Goal: Entertainment & Leisure: Consume media (video, audio)

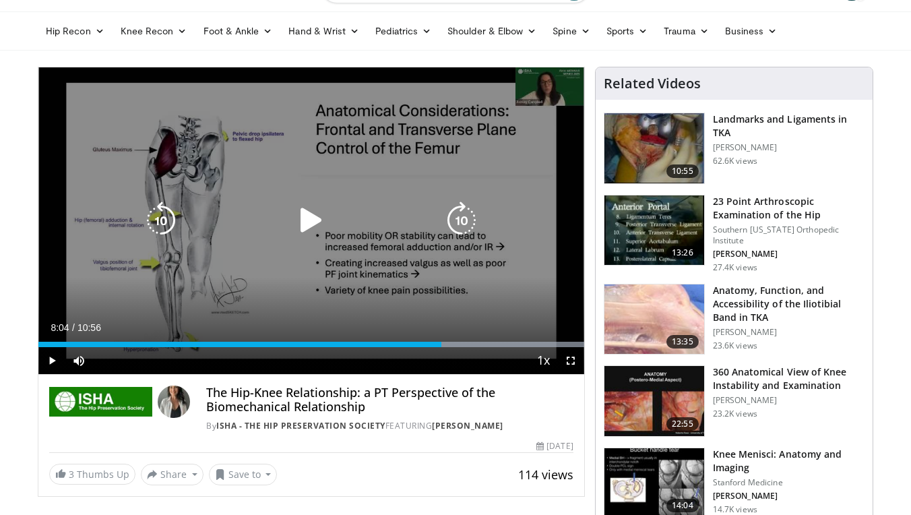
click at [309, 218] on icon "Video Player" at bounding box center [312, 221] width 38 height 38
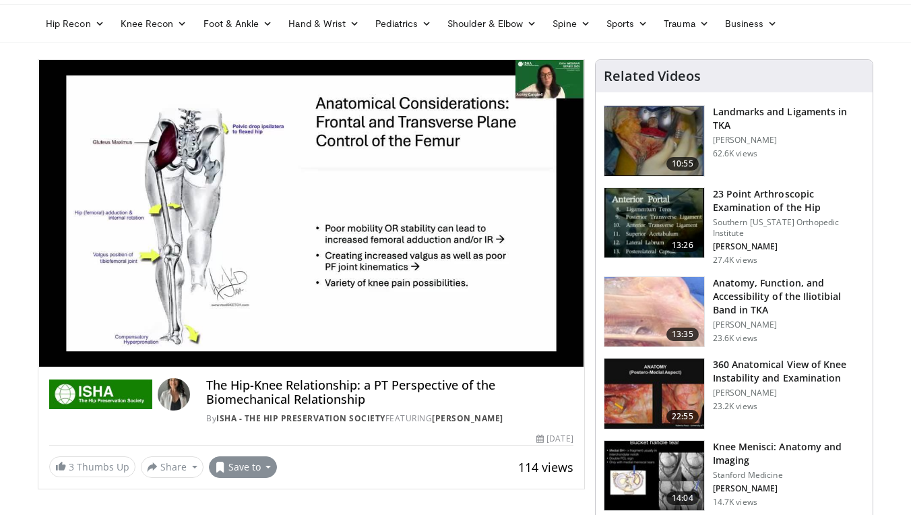
click at [263, 473] on button "Save to" at bounding box center [243, 467] width 69 height 22
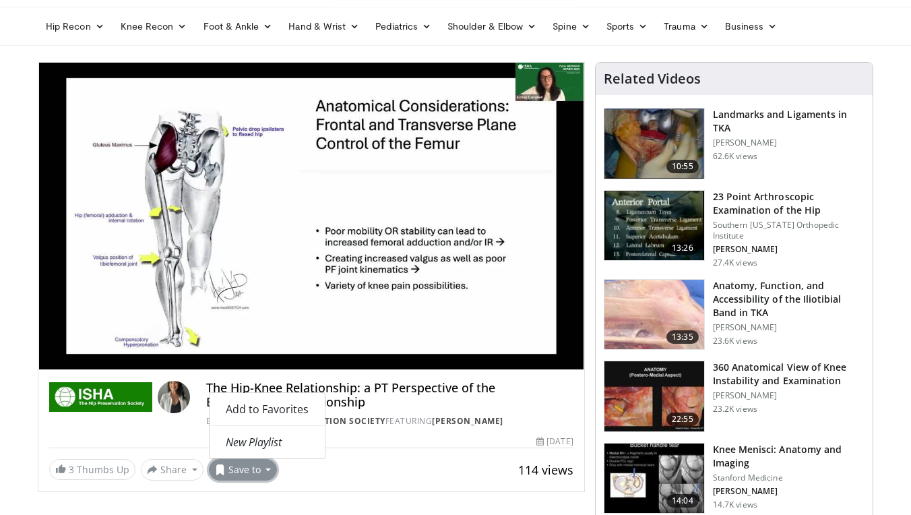
scroll to position [48, 0]
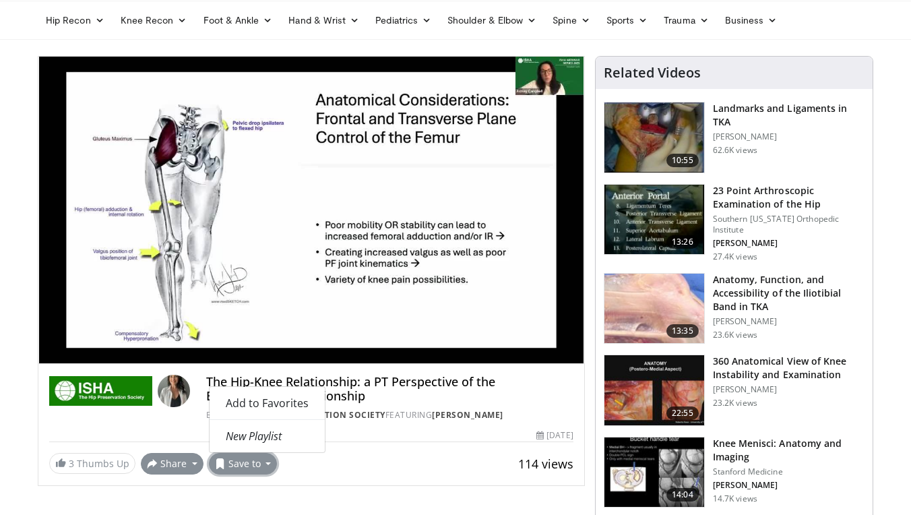
click at [191, 464] on button "Share" at bounding box center [172, 464] width 63 height 22
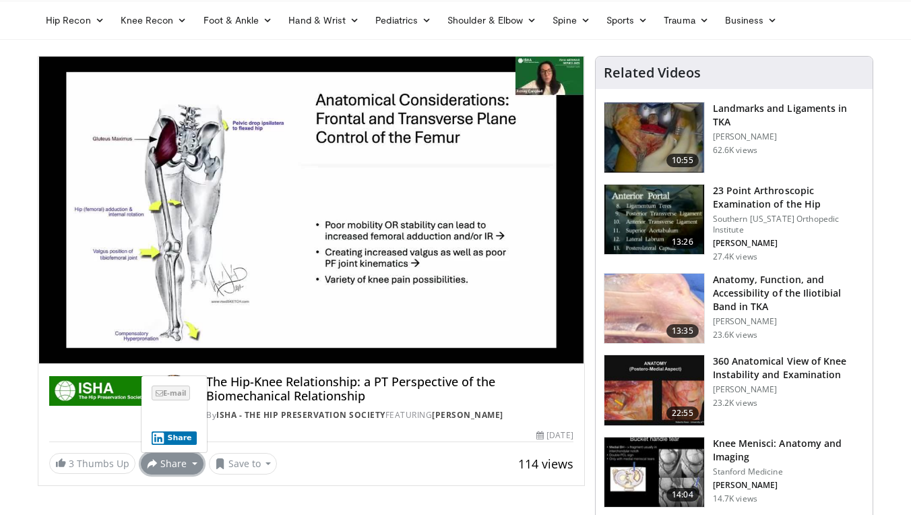
click at [169, 394] on span "E-mail" at bounding box center [171, 393] width 38 height 15
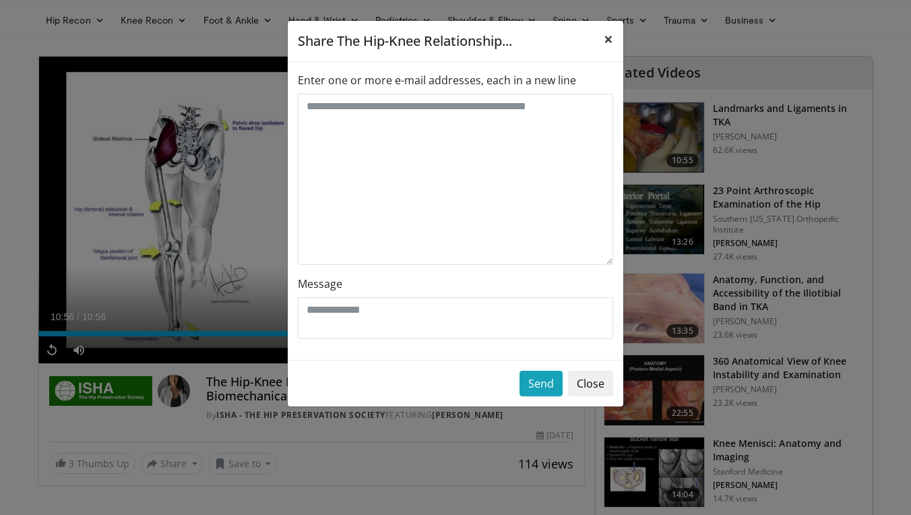
click at [607, 40] on span "×" at bounding box center [608, 39] width 9 height 22
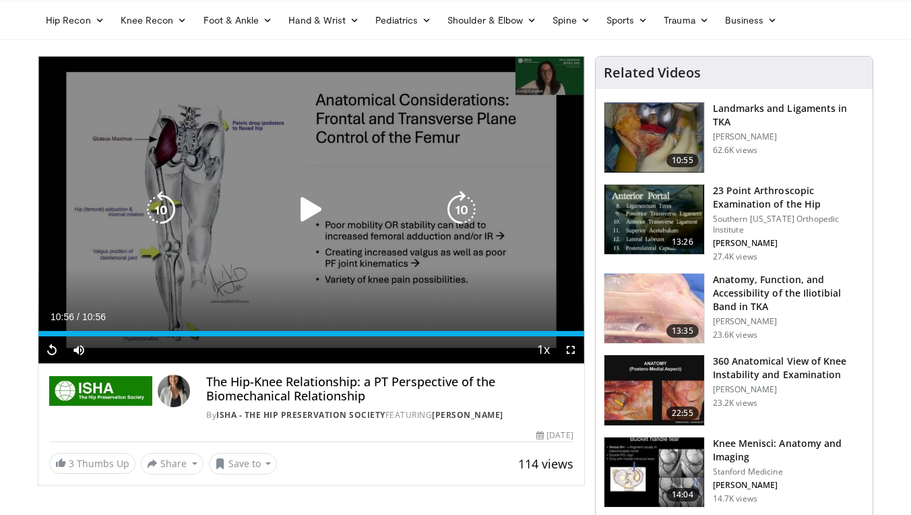
scroll to position [45, 0]
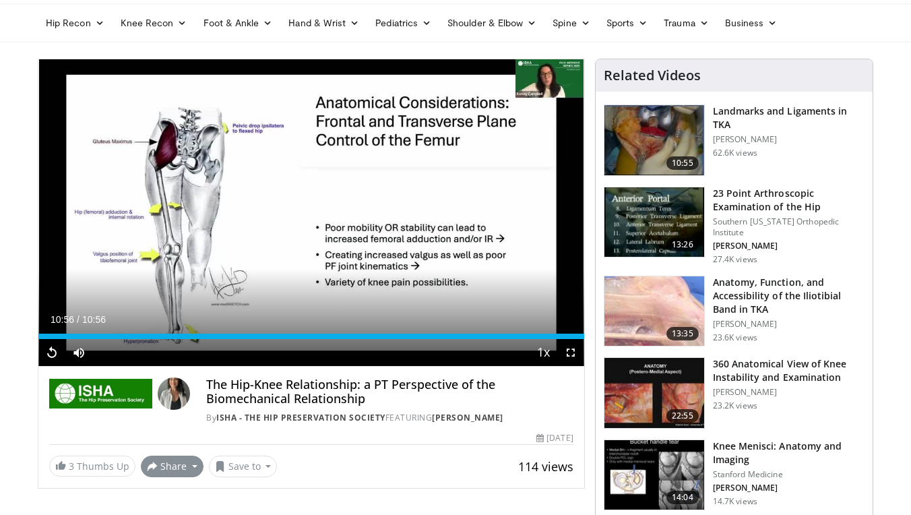
click at [189, 469] on button "Share" at bounding box center [172, 467] width 63 height 22
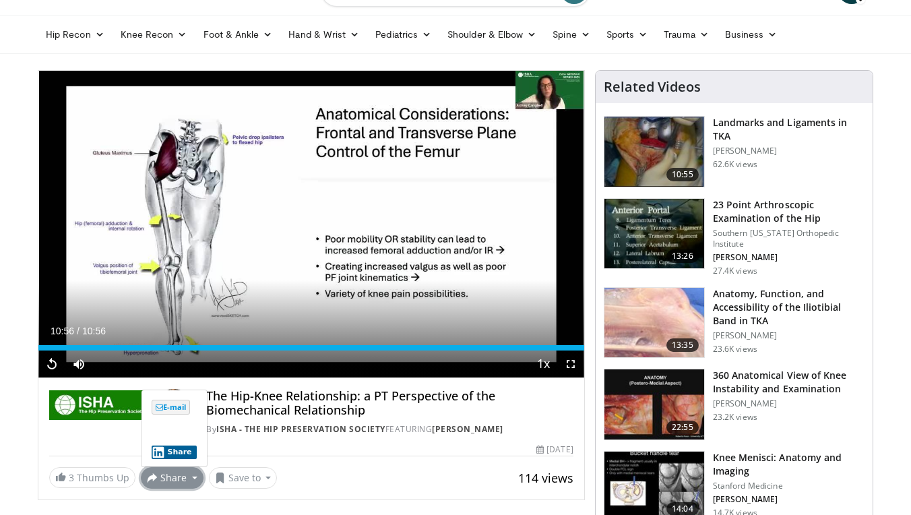
scroll to position [32, 0]
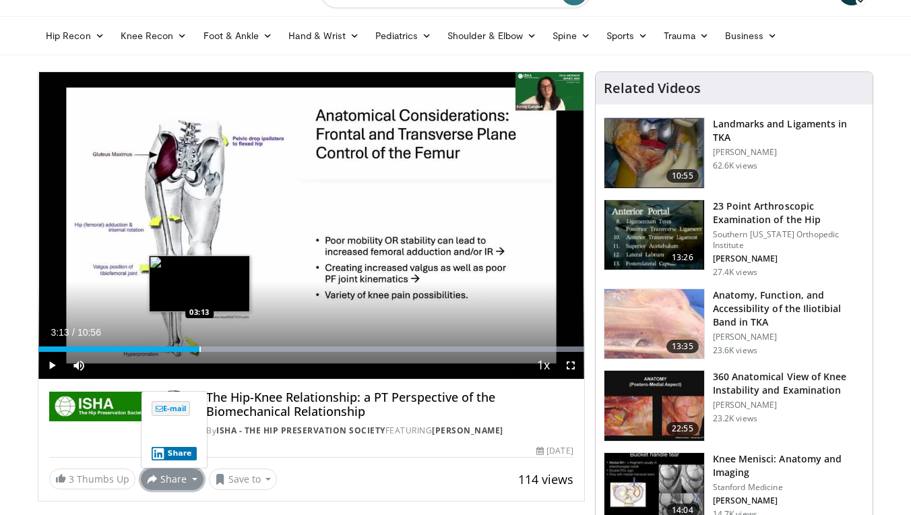
click at [200, 345] on div "Loaded : 100.00% 03:13 03:13" at bounding box center [311, 345] width 546 height 13
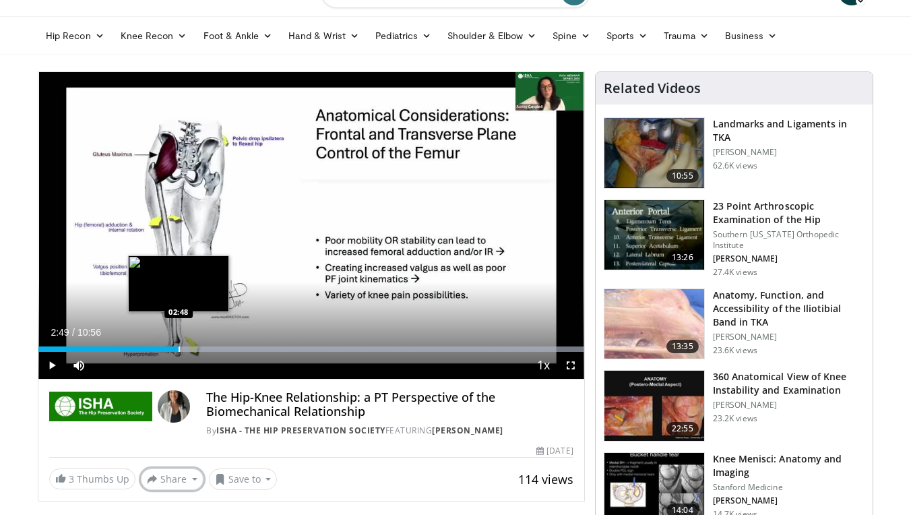
click at [179, 346] on div "Progress Bar" at bounding box center [179, 348] width 1 height 5
click at [171, 346] on div "Progress Bar" at bounding box center [171, 348] width 1 height 5
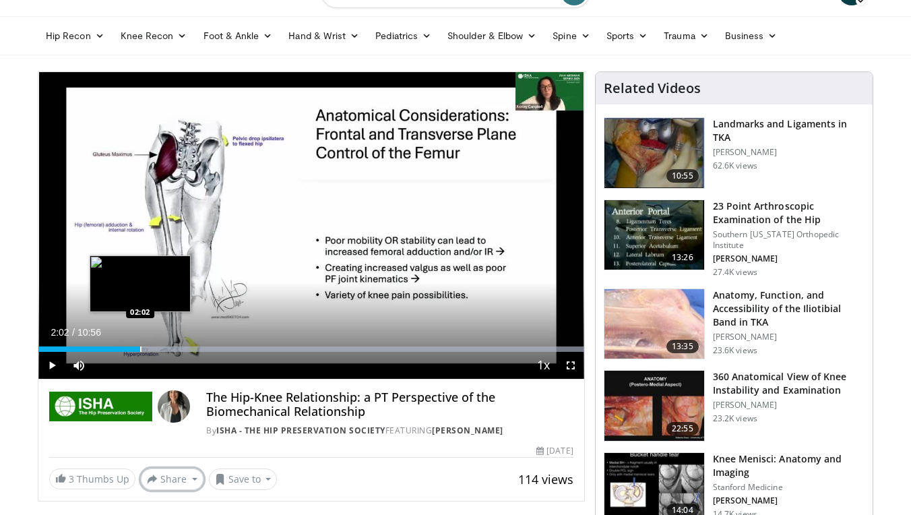
click at [140, 347] on div "Progress Bar" at bounding box center [140, 348] width 1 height 5
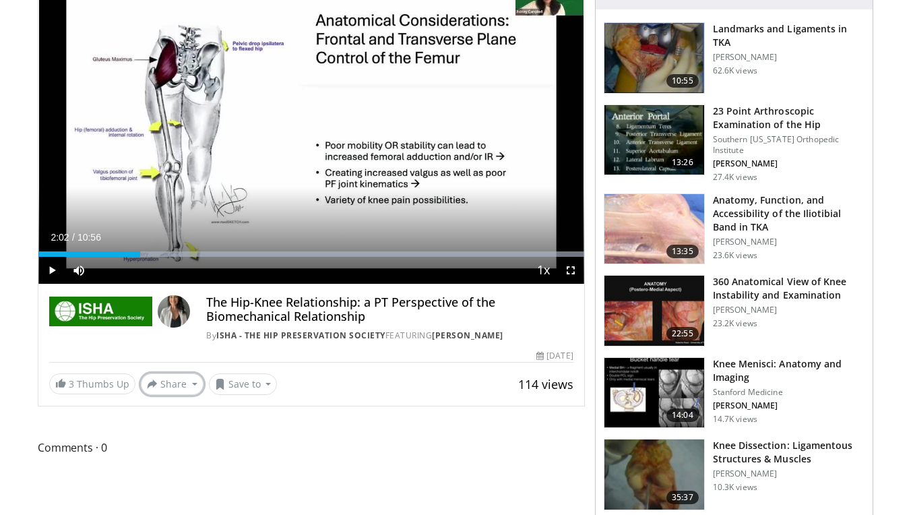
scroll to position [127, 0]
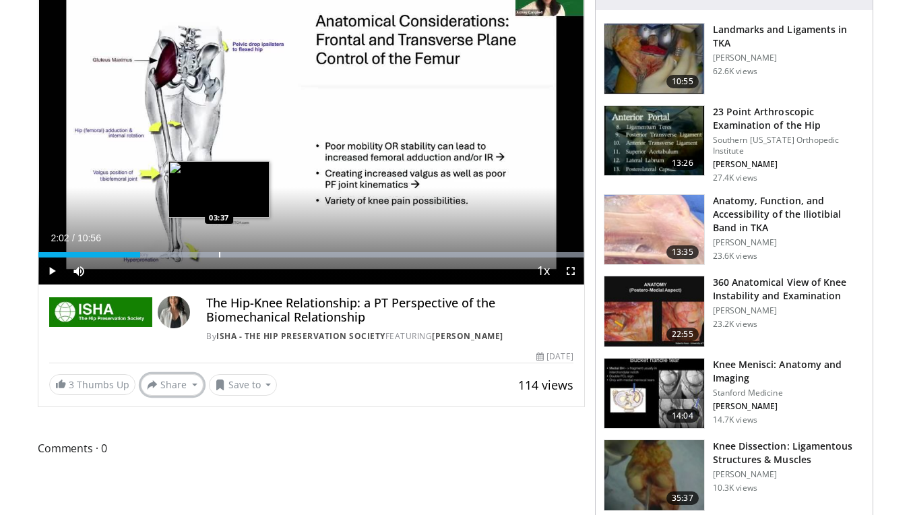
click at [219, 256] on div "Progress Bar" at bounding box center [219, 254] width 1 height 5
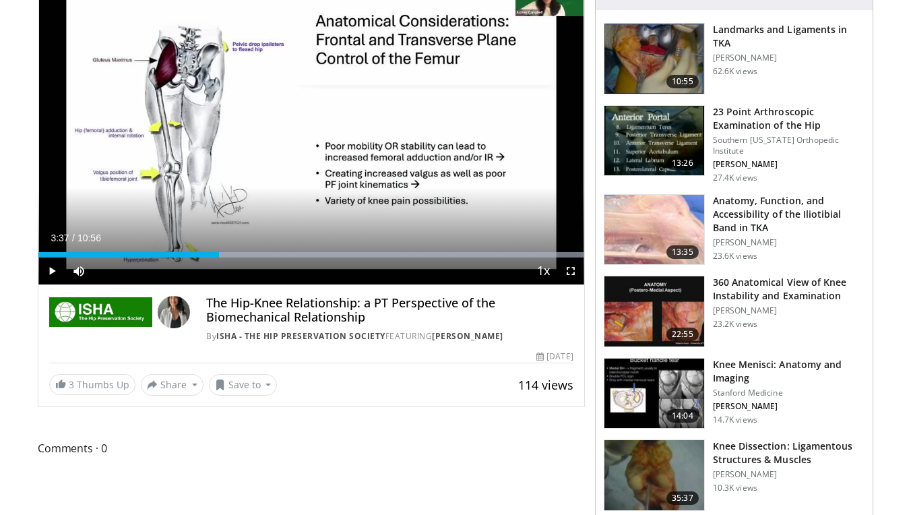
click at [266, 289] on div "The Hip-Knee Relationship: a PT Perspective of the Biomechanical Relationship B…" at bounding box center [311, 315] width 546 height 60
click at [53, 268] on span "Video Player" at bounding box center [51, 271] width 27 height 27
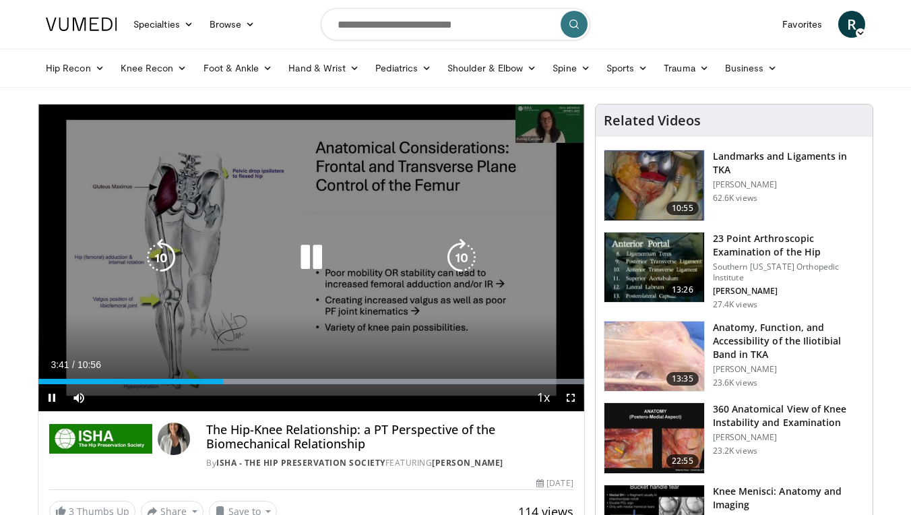
scroll to position [0, 0]
click at [227, 269] on div "Video Player" at bounding box center [312, 257] width 328 height 27
click at [317, 256] on icon "Video Player" at bounding box center [312, 258] width 38 height 38
click at [314, 256] on icon "Video Player" at bounding box center [312, 258] width 38 height 38
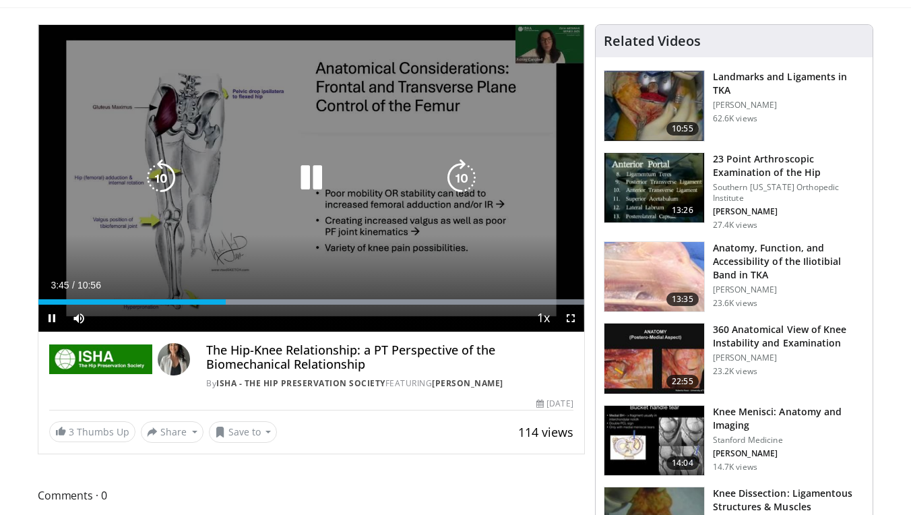
scroll to position [90, 0]
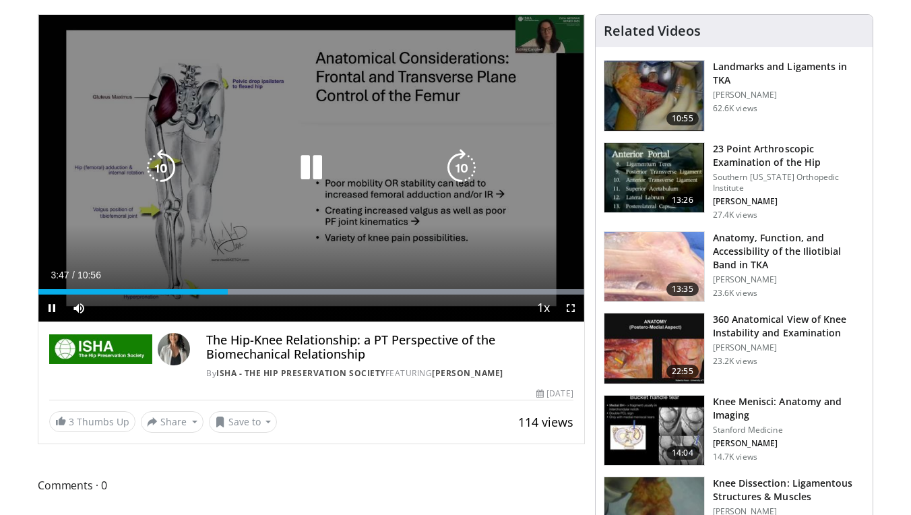
click at [460, 173] on icon "Video Player" at bounding box center [462, 168] width 38 height 38
click at [160, 170] on icon "Video Player" at bounding box center [161, 168] width 38 height 38
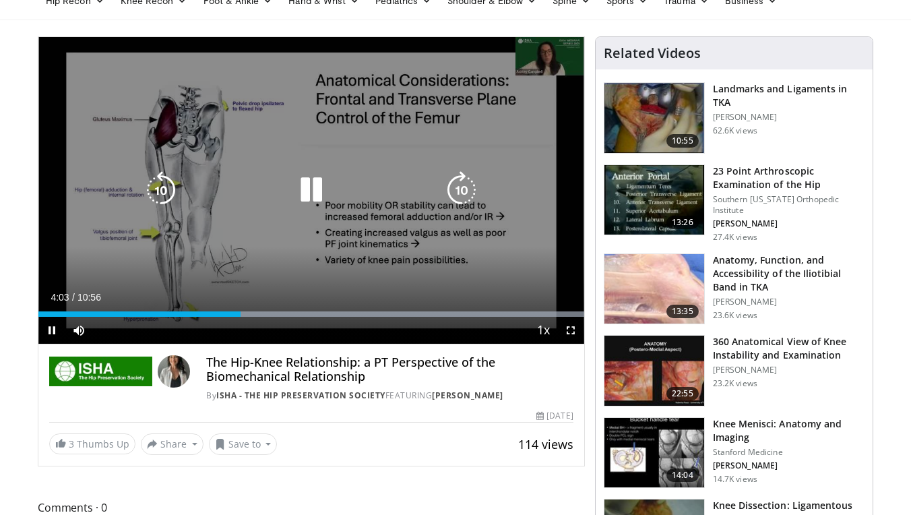
scroll to position [74, 0]
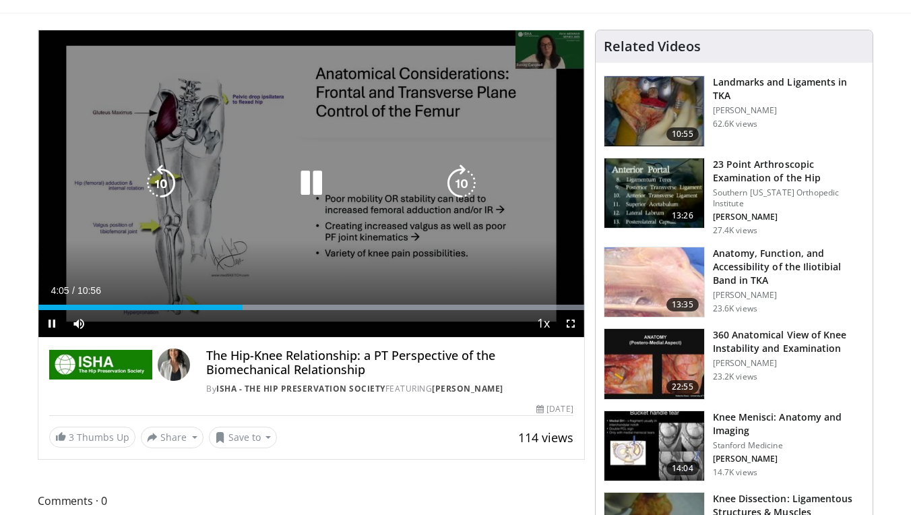
click at [353, 222] on div "10 seconds Tap to unmute" at bounding box center [311, 183] width 546 height 307
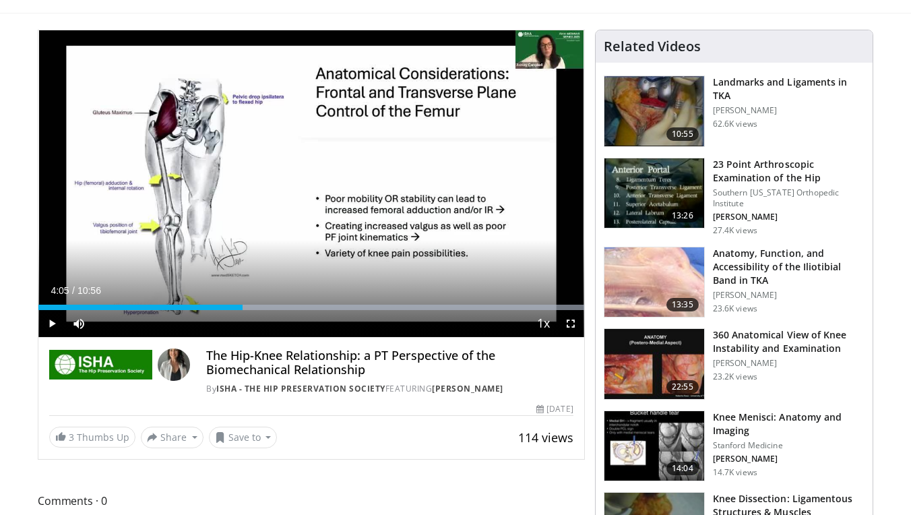
click at [309, 185] on div "10 seconds Tap to unmute" at bounding box center [311, 183] width 546 height 307
drag, startPoint x: 246, startPoint y: 309, endPoint x: 239, endPoint y: 310, distance: 7.4
click at [239, 310] on div "Current Time 4:00 / Duration 10:56 Play Skip Backward Skip Forward Mute 0% Load…" at bounding box center [311, 323] width 546 height 27
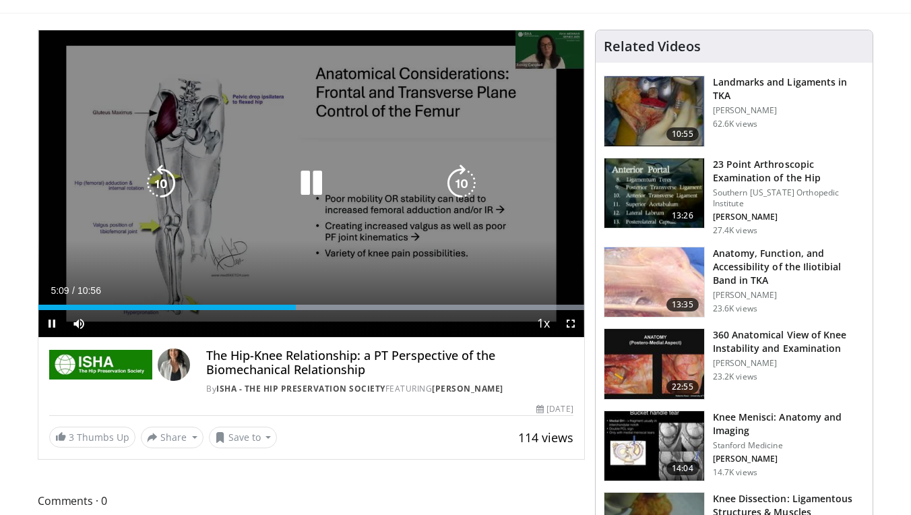
drag, startPoint x: 318, startPoint y: 191, endPoint x: 317, endPoint y: 208, distance: 16.9
click at [318, 191] on icon "Video Player" at bounding box center [312, 183] width 38 height 38
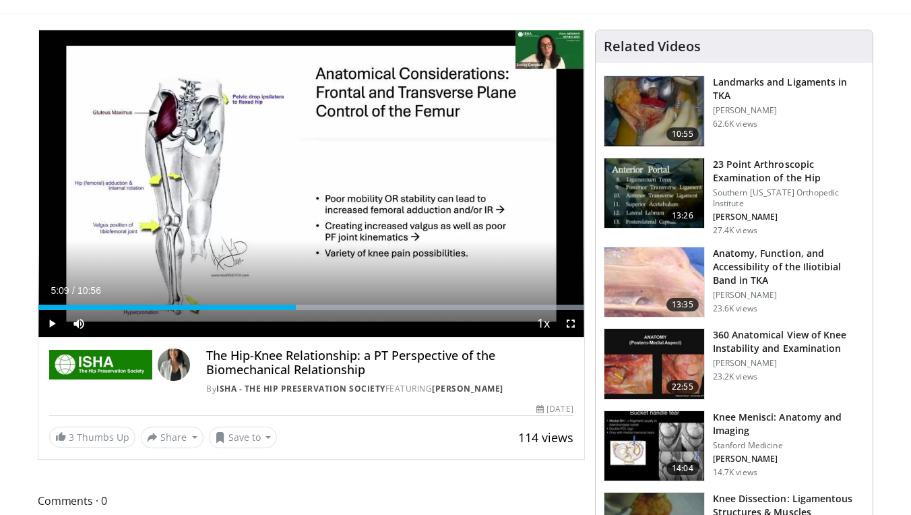
click at [244, 317] on div "Current Time 5:09 / Duration 10:56 Play Skip Backward Skip Forward Mute 0% Load…" at bounding box center [311, 323] width 546 height 27
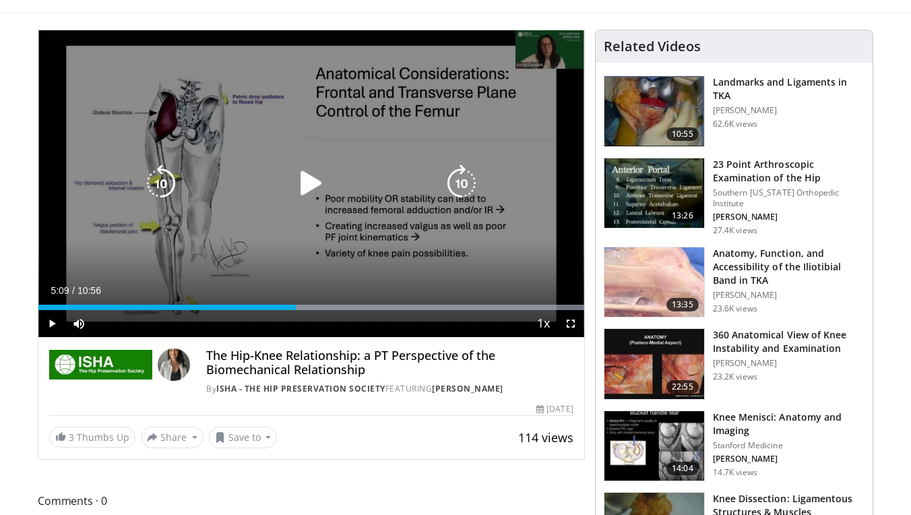
click at [306, 173] on icon "Video Player" at bounding box center [312, 183] width 38 height 38
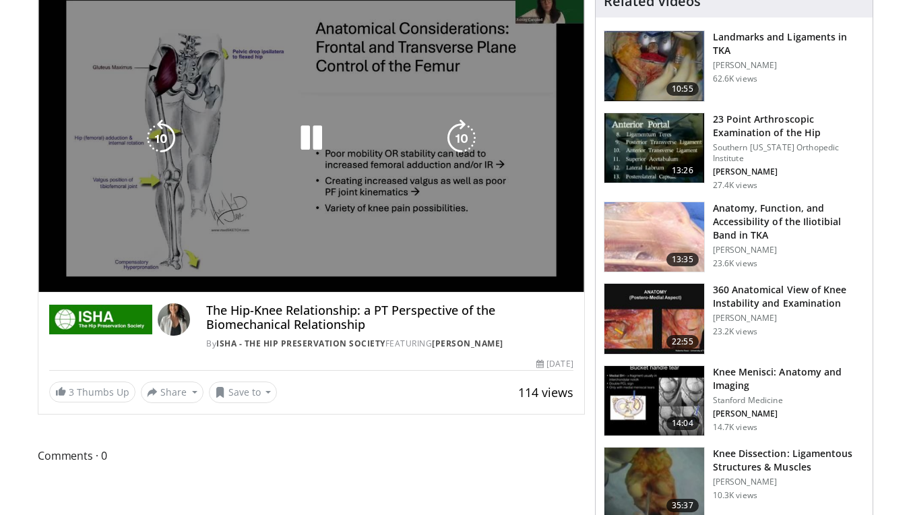
scroll to position [120, 0]
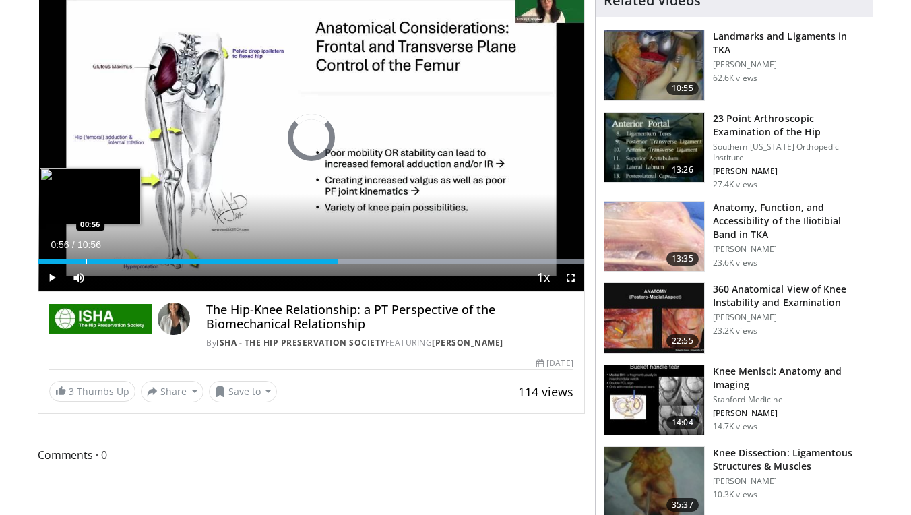
click at [86, 259] on div "Progress Bar" at bounding box center [86, 261] width 1 height 5
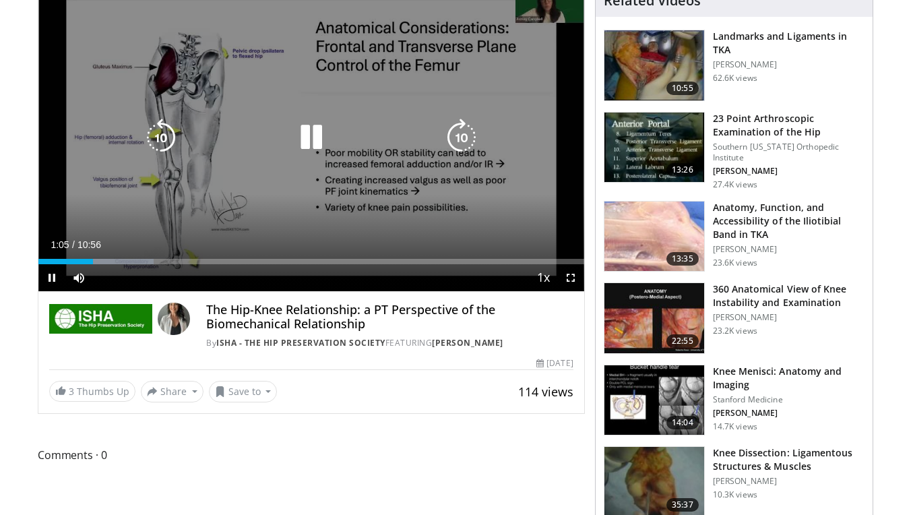
click at [315, 140] on icon "Video Player" at bounding box center [312, 138] width 38 height 38
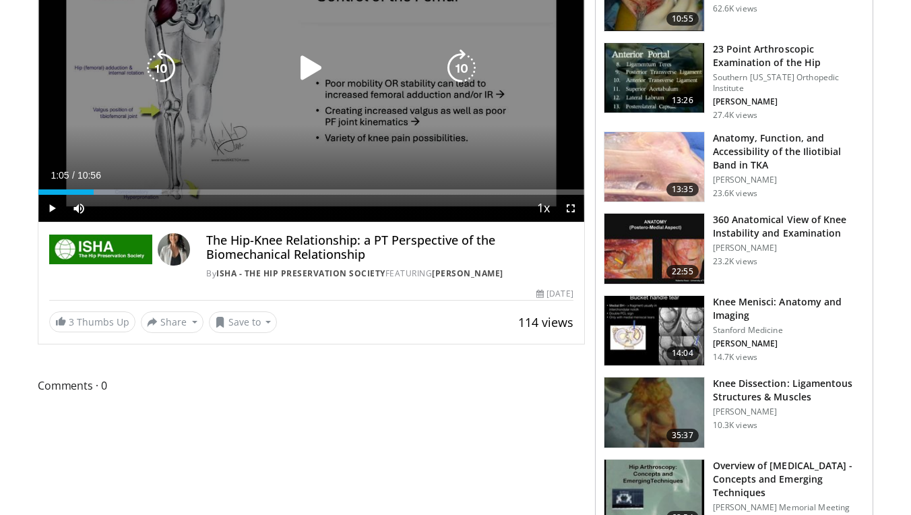
scroll to position [201, 0]
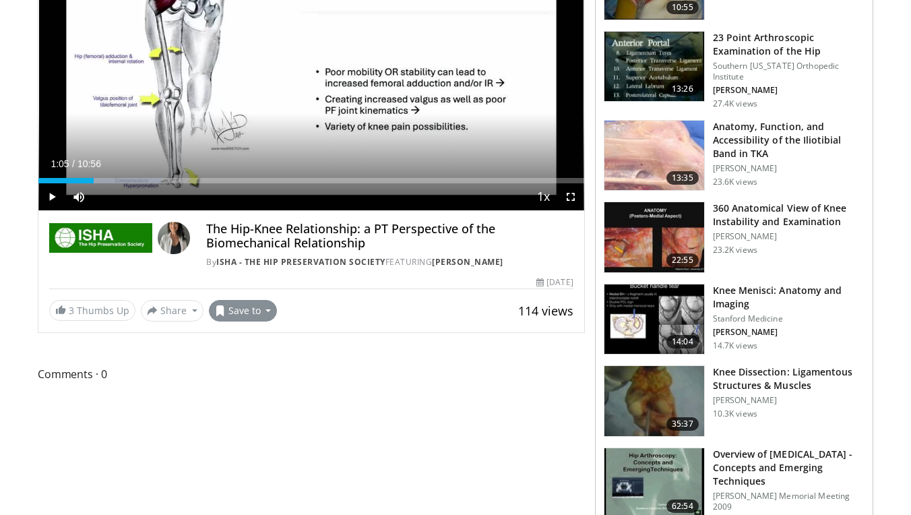
click at [265, 311] on button "Save to" at bounding box center [243, 311] width 69 height 22
click at [267, 341] on span "Add to Favorites" at bounding box center [267, 339] width 83 height 15
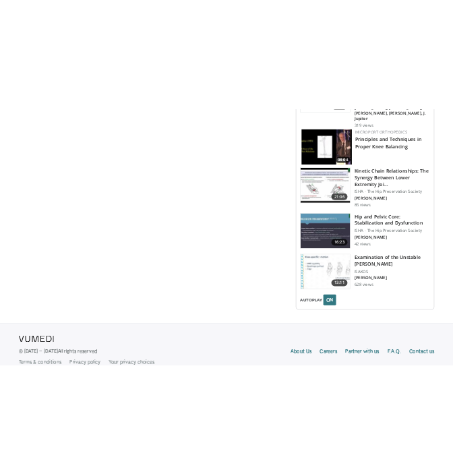
scroll to position [1481, 0]
